Goal: Check status

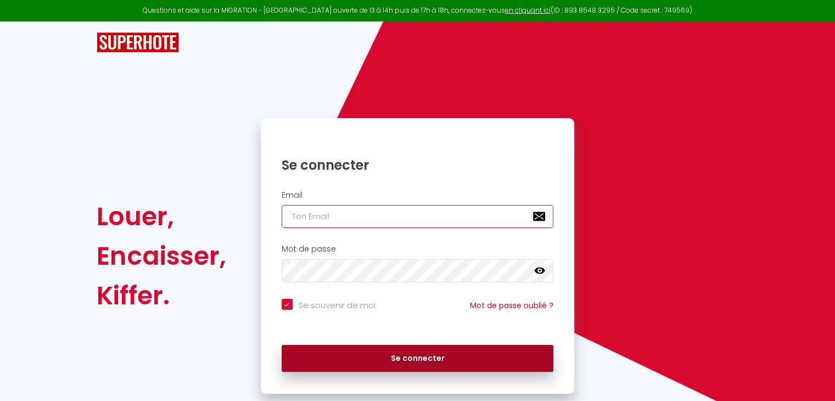
type input "[EMAIL_ADDRESS][DOMAIN_NAME]"
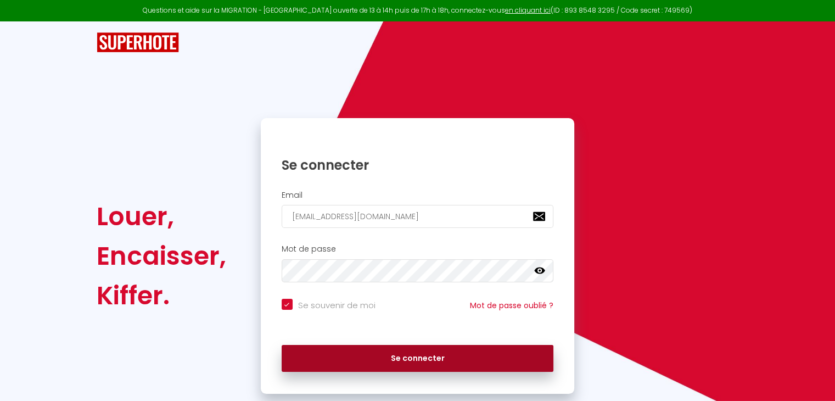
click at [395, 350] on button "Se connecter" at bounding box center [417, 358] width 272 height 27
checkbox input "true"
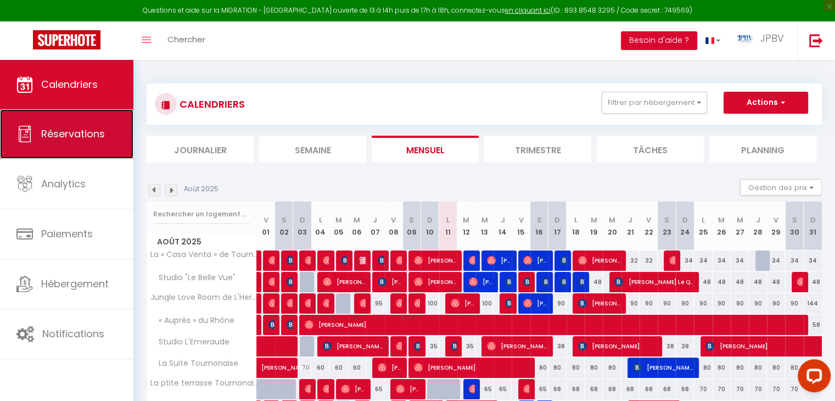
click at [112, 145] on link "Réservations" at bounding box center [66, 133] width 133 height 49
select select "not_cancelled"
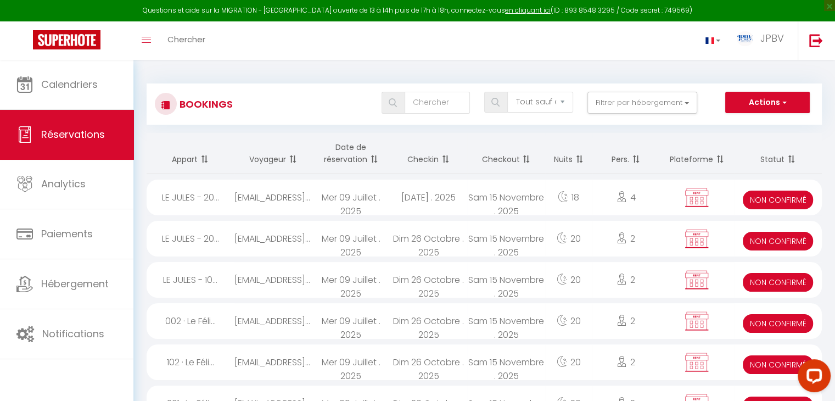
click at [432, 162] on th "Checkin" at bounding box center [428, 153] width 77 height 41
click at [373, 157] on span at bounding box center [372, 159] width 11 height 22
